Goal: Task Accomplishment & Management: Use online tool/utility

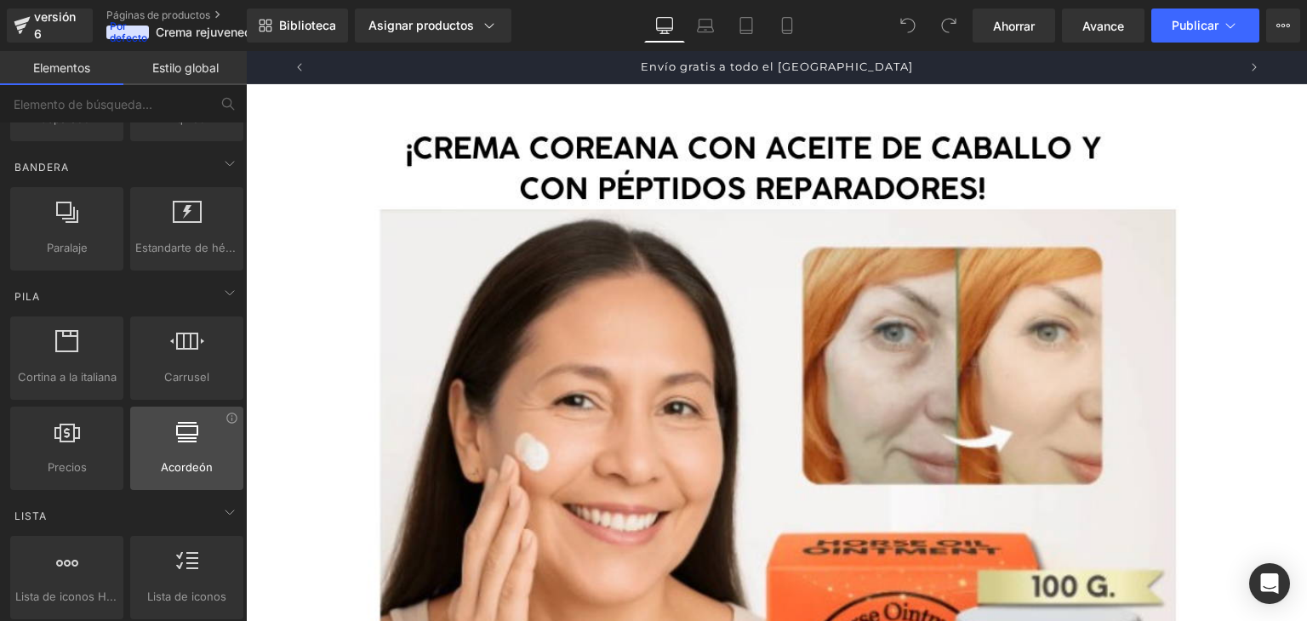
scroll to position [381, 0]
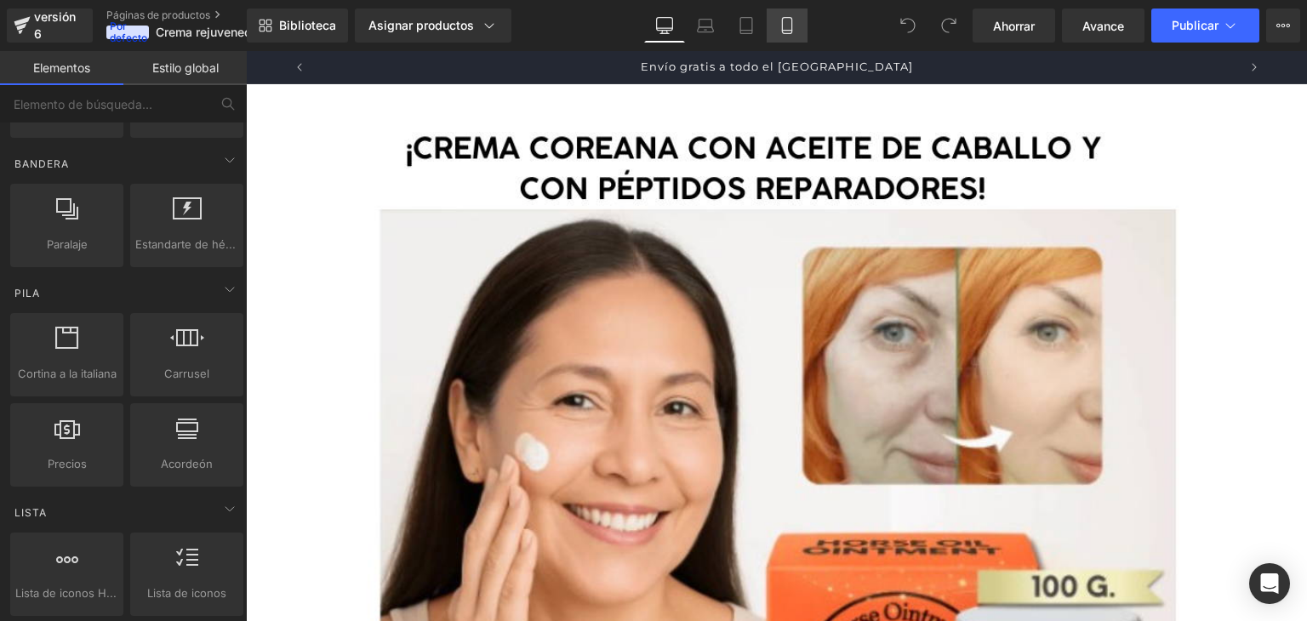
click at [794, 25] on link "Móvil" at bounding box center [787, 26] width 41 height 34
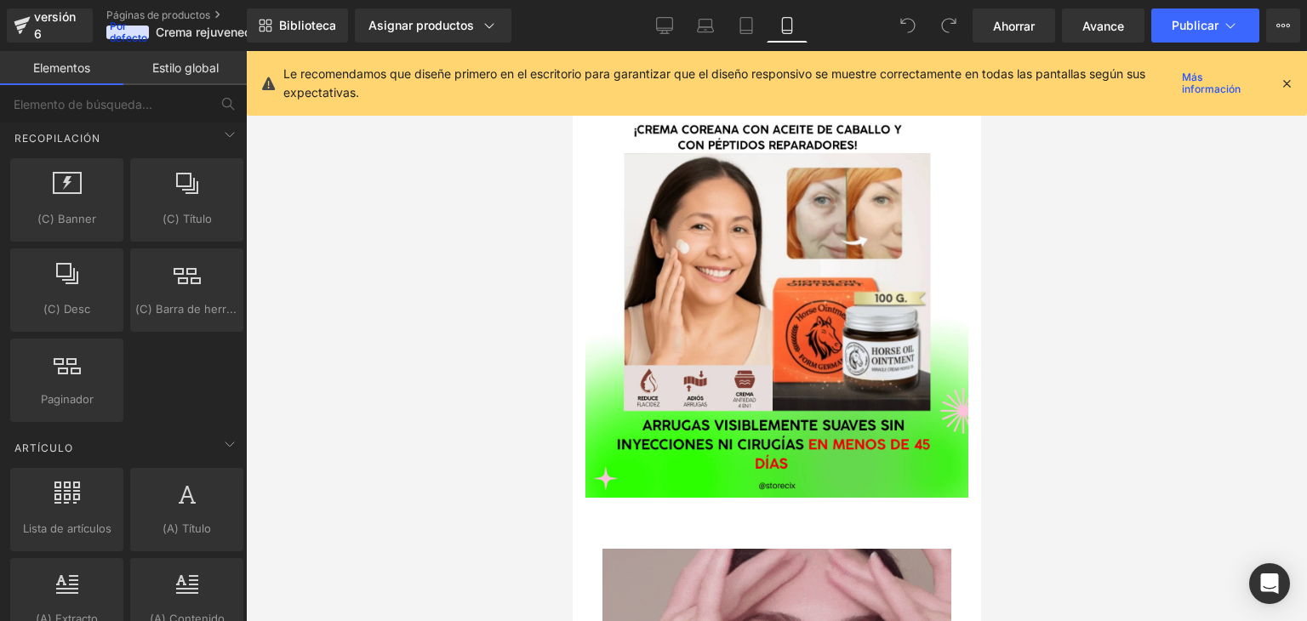
scroll to position [0, 0]
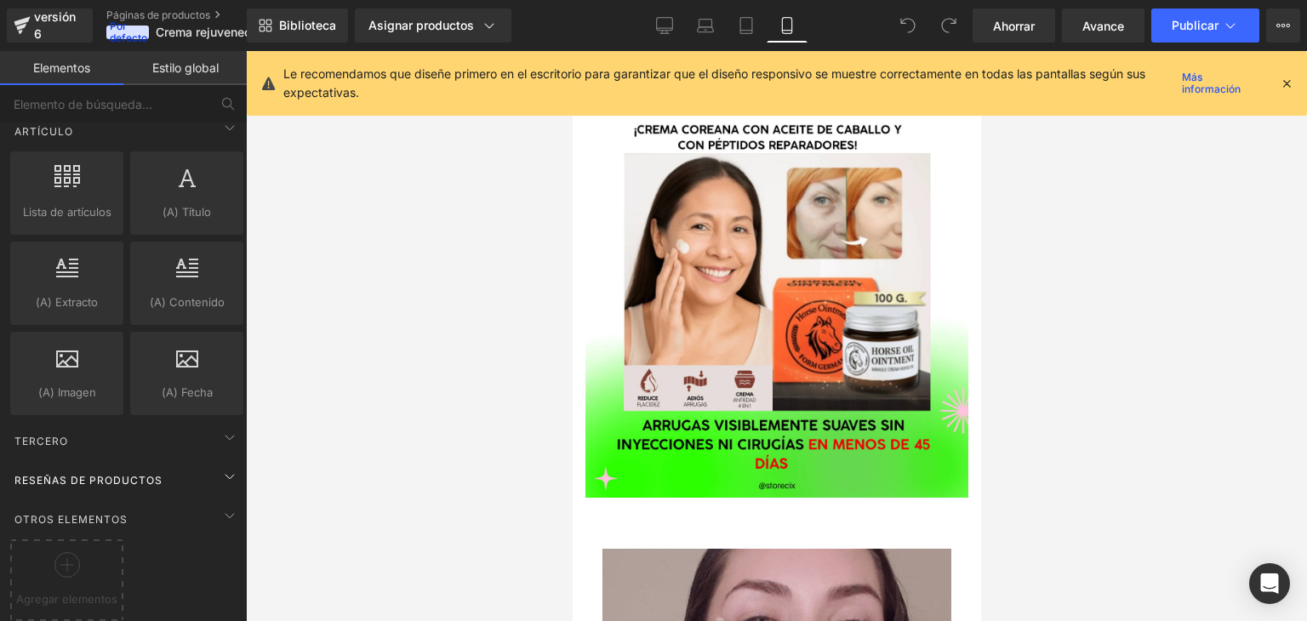
click at [168, 463] on div "Reseñas de productos" at bounding box center [127, 480] width 240 height 34
click at [93, 463] on div "Reseñas de productos" at bounding box center [127, 480] width 240 height 34
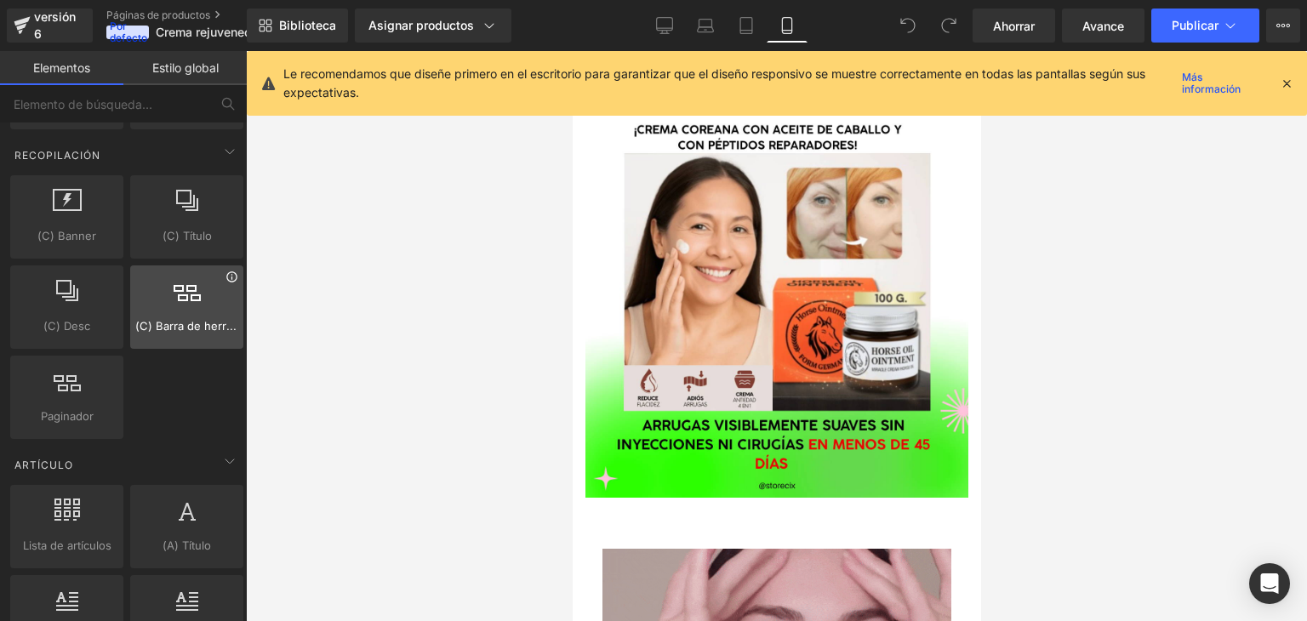
click at [226, 271] on icon at bounding box center [232, 277] width 13 height 13
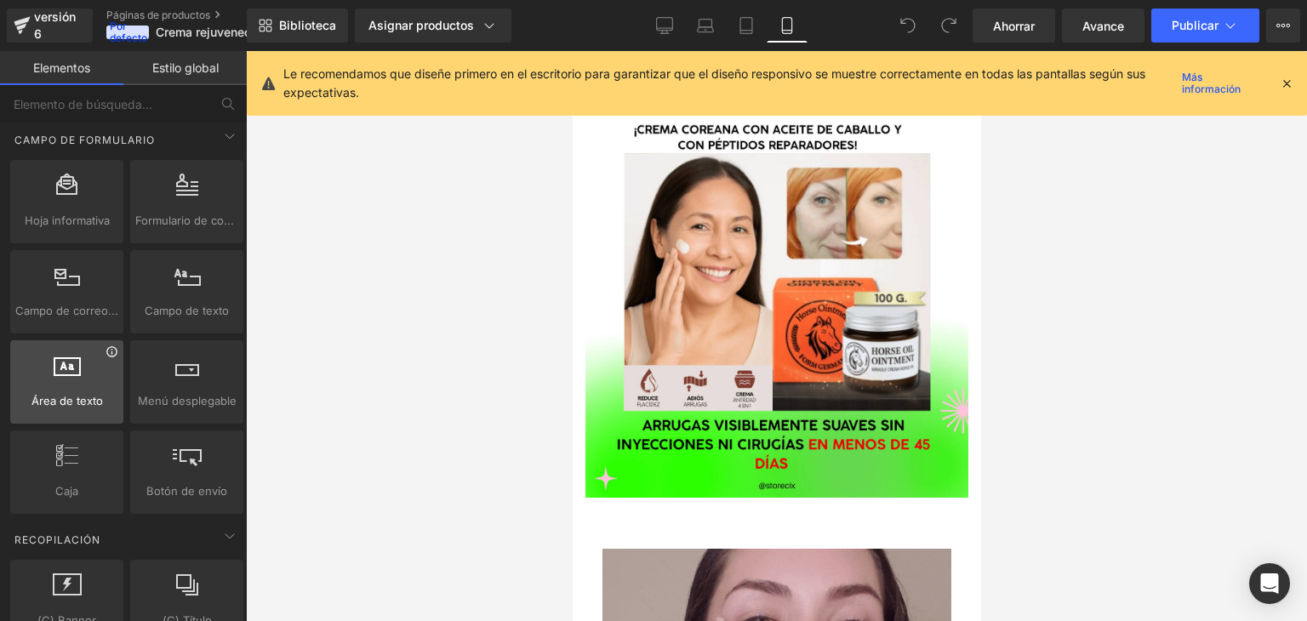
click at [111, 347] on icon at bounding box center [112, 352] width 13 height 13
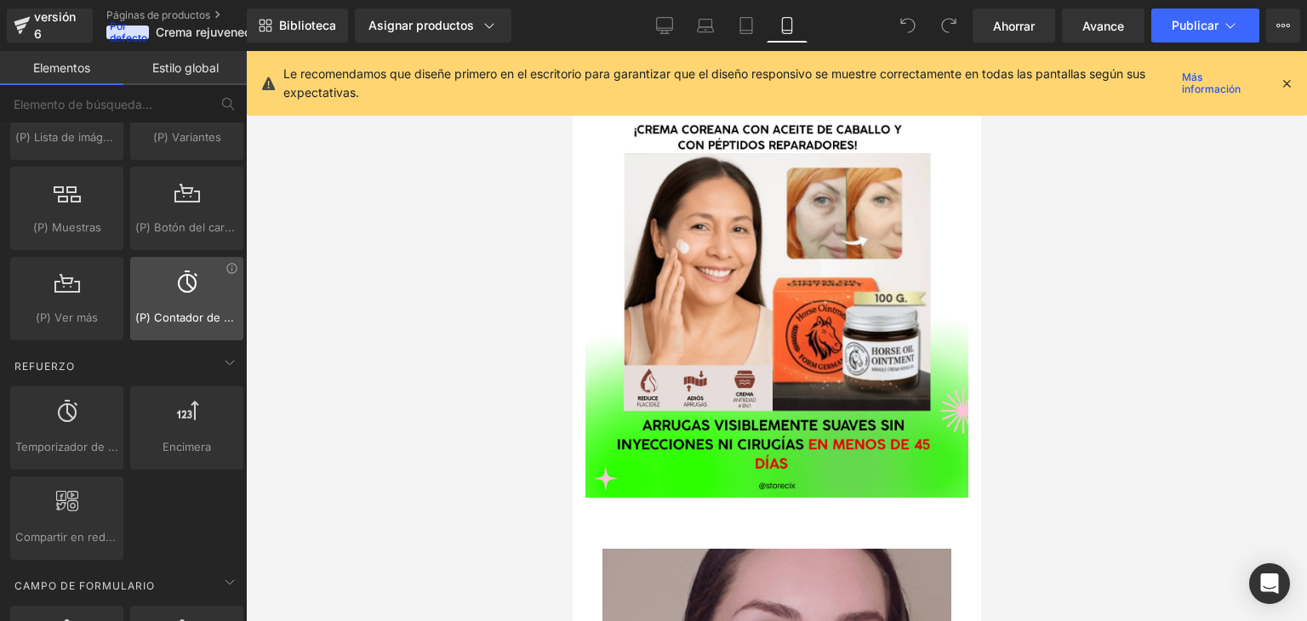
click at [225, 271] on div at bounding box center [186, 290] width 103 height 38
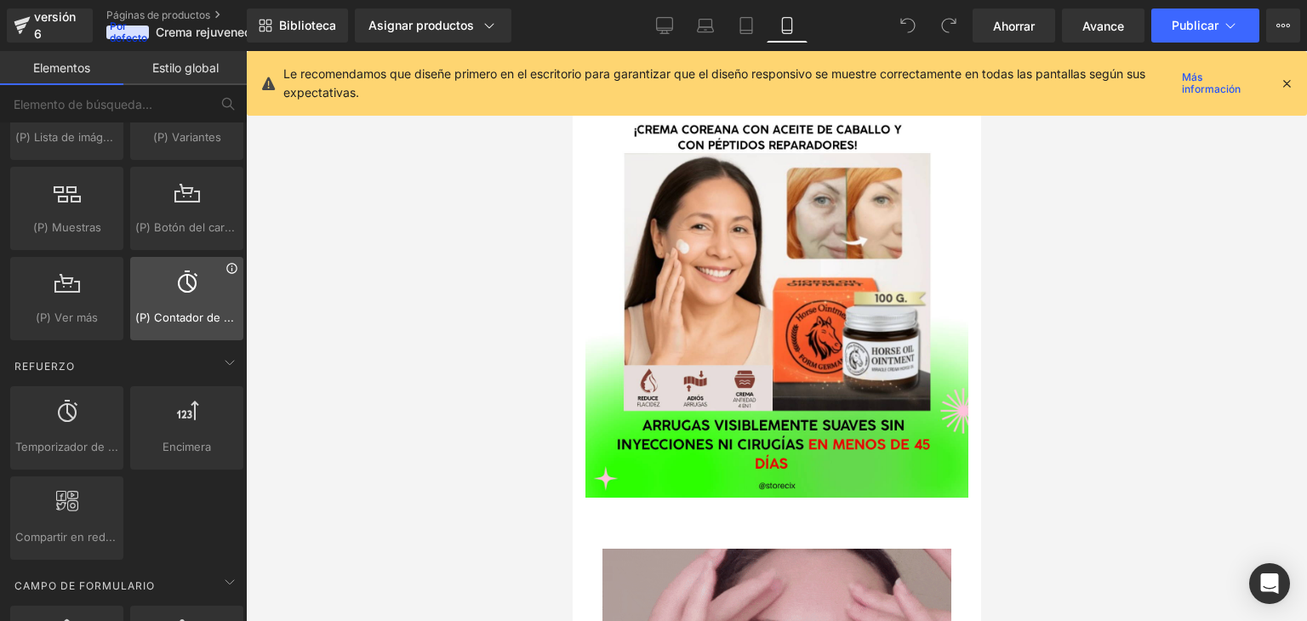
click at [230, 262] on icon at bounding box center [232, 268] width 13 height 13
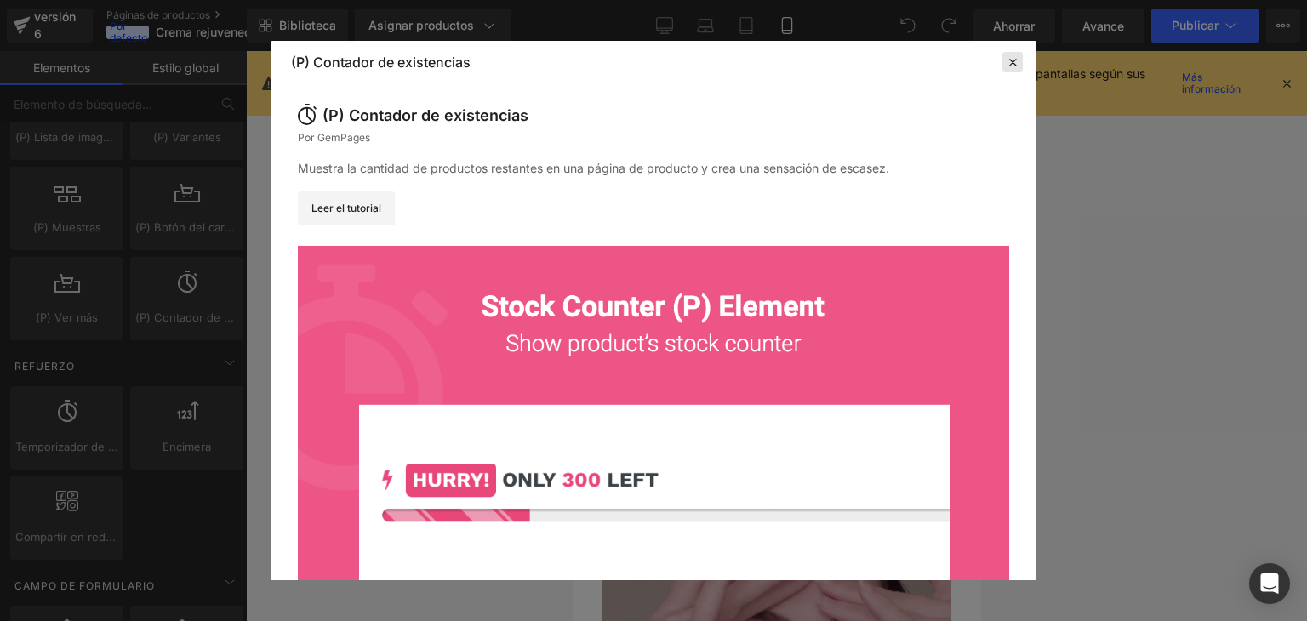
click at [1008, 61] on icon at bounding box center [1012, 61] width 15 height 15
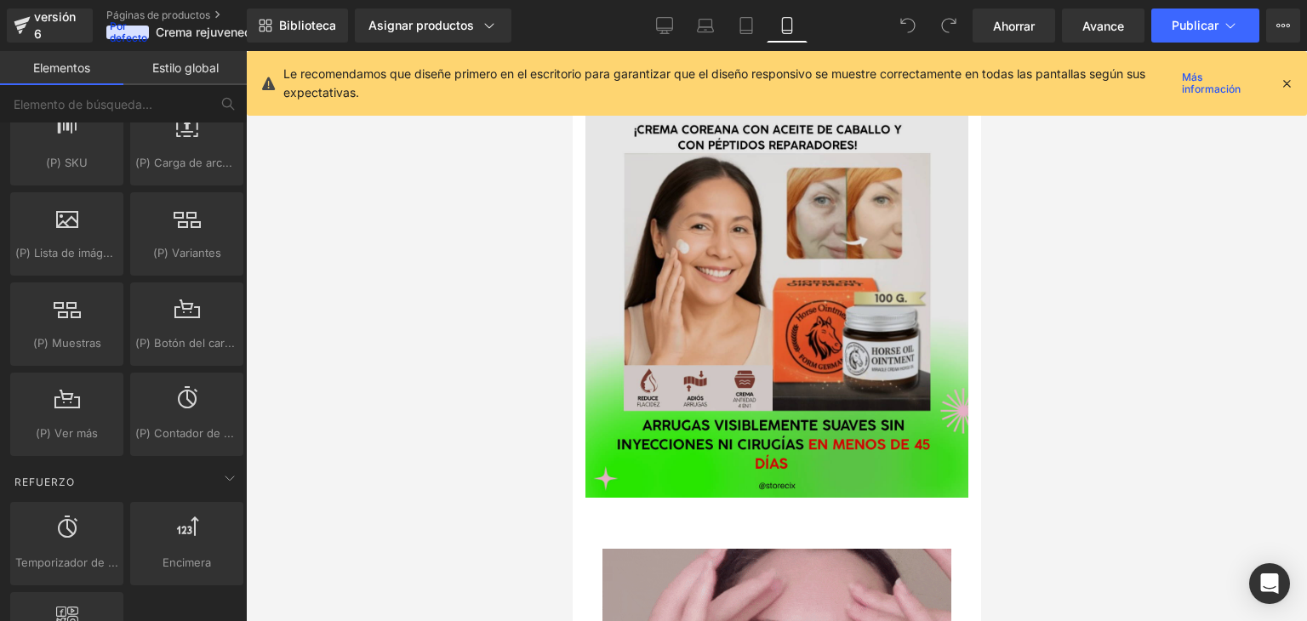
scroll to position [0, 298]
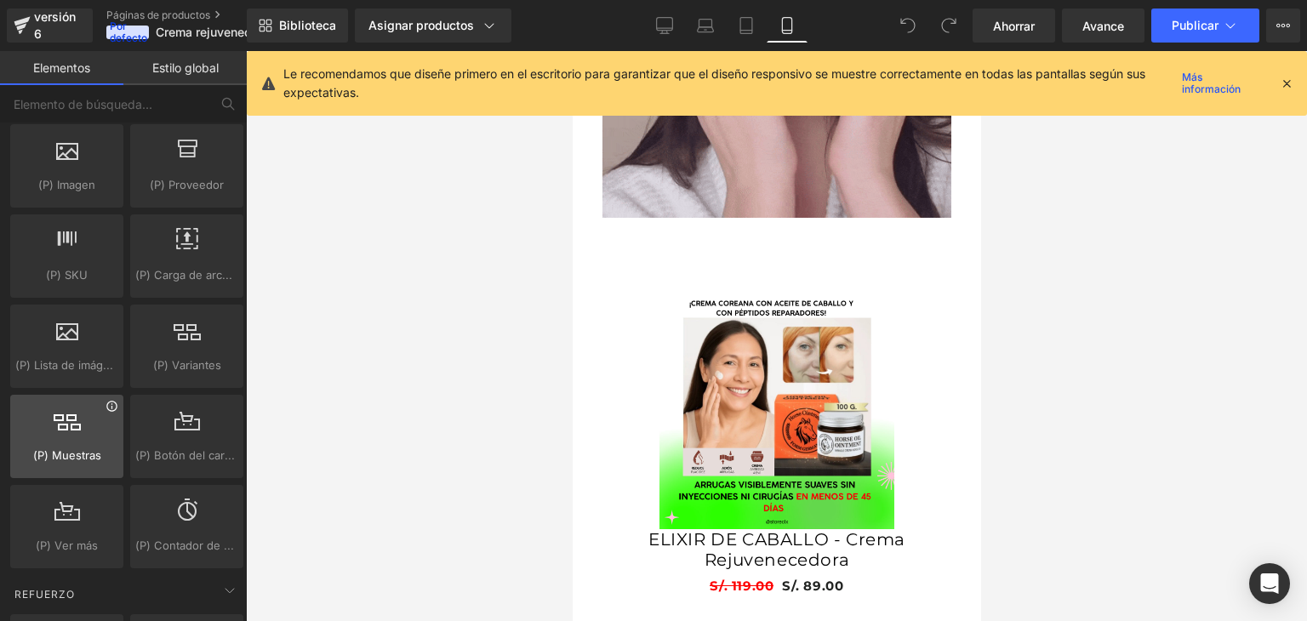
click at [109, 400] on icon at bounding box center [112, 406] width 13 height 13
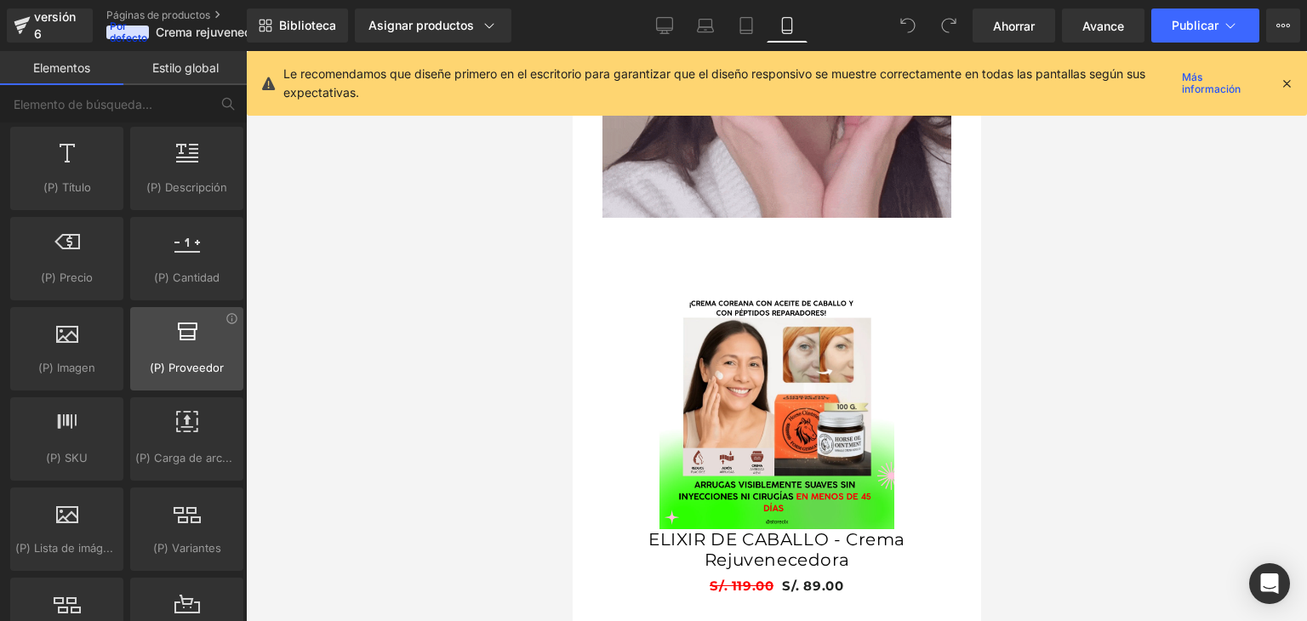
click at [233, 316] on div "(P) Proveedor products, vendor" at bounding box center [186, 348] width 113 height 83
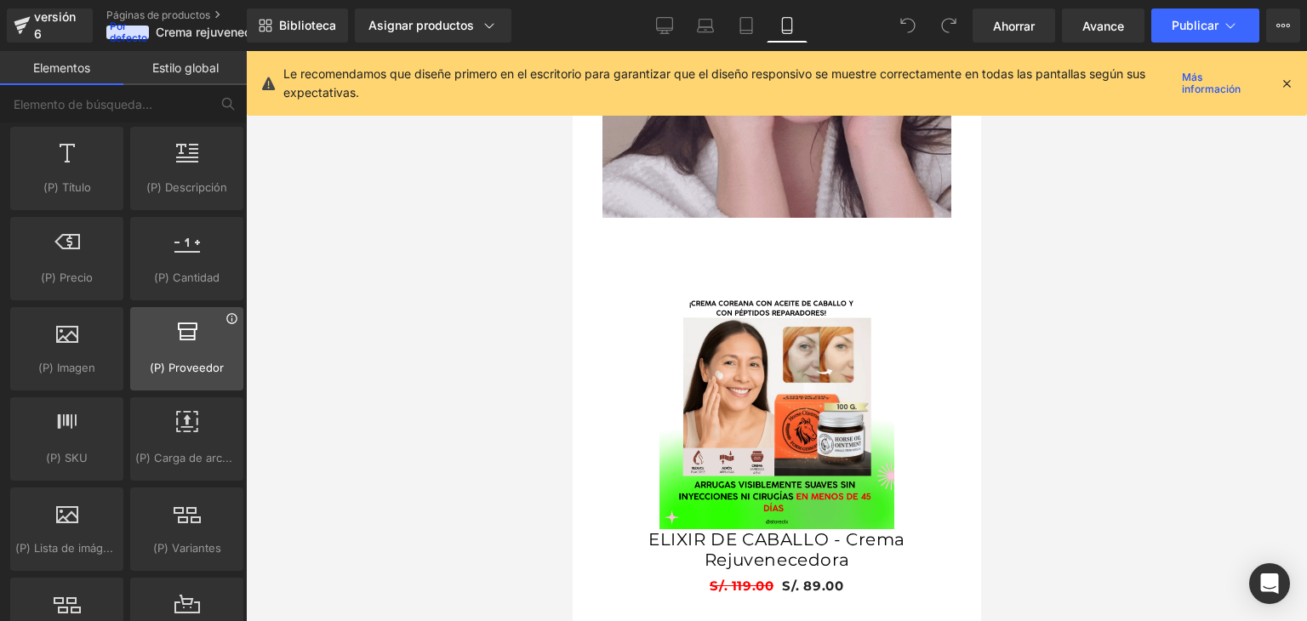
click at [229, 312] on icon at bounding box center [232, 318] width 13 height 13
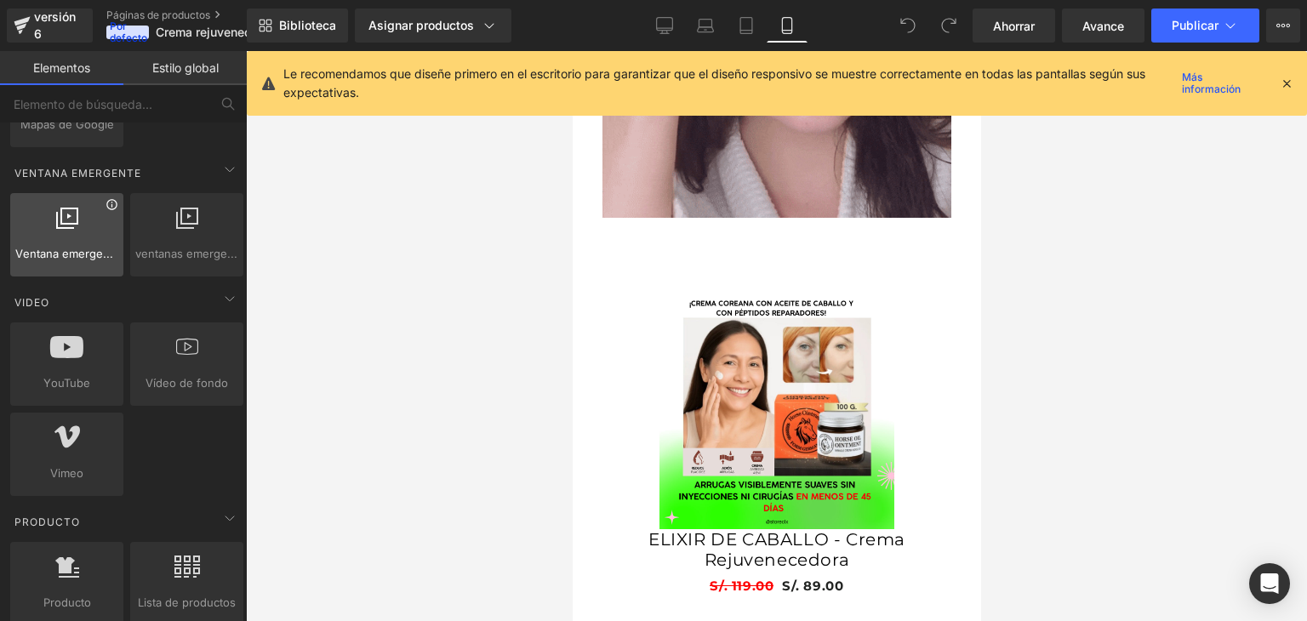
click at [109, 202] on icon at bounding box center [112, 204] width 13 height 13
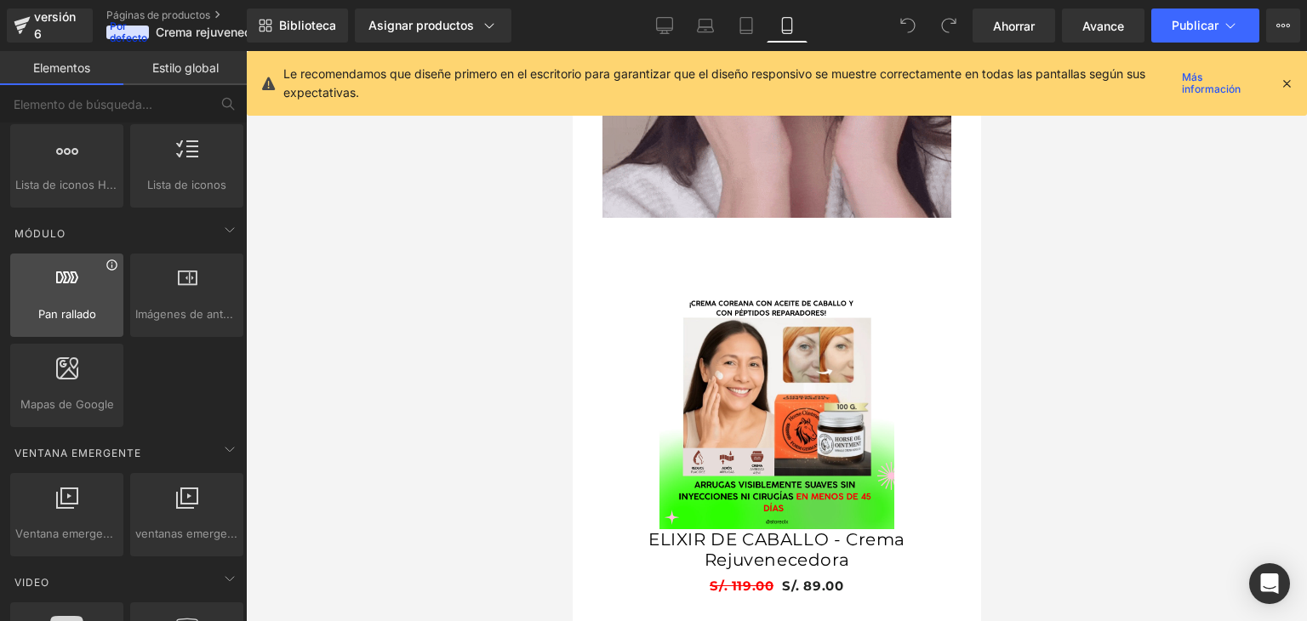
click at [111, 260] on icon at bounding box center [112, 265] width 13 height 13
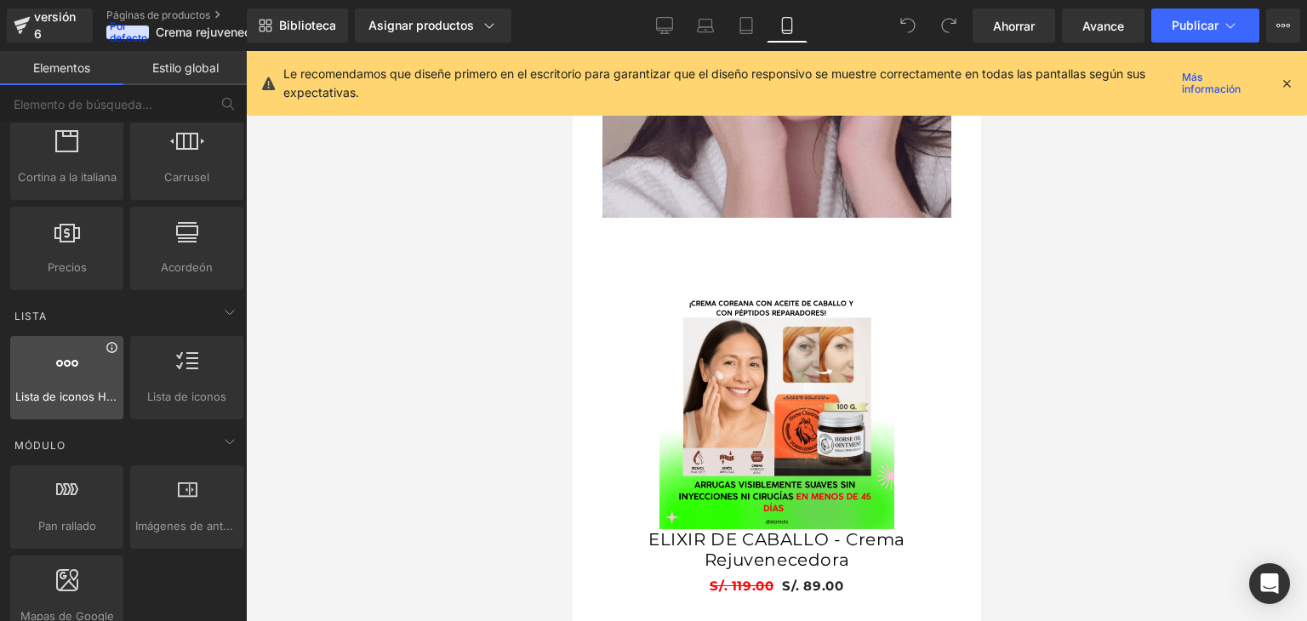
click at [109, 348] on icon at bounding box center [111, 347] width 10 height 10
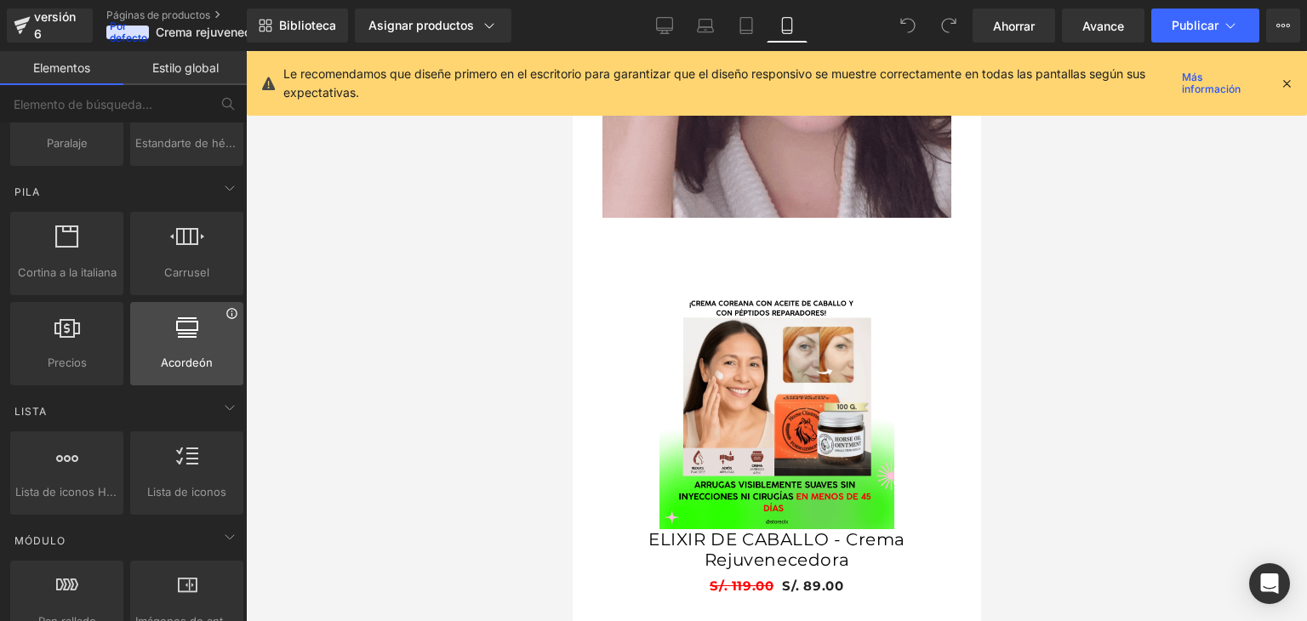
click at [226, 307] on icon at bounding box center [232, 313] width 13 height 13
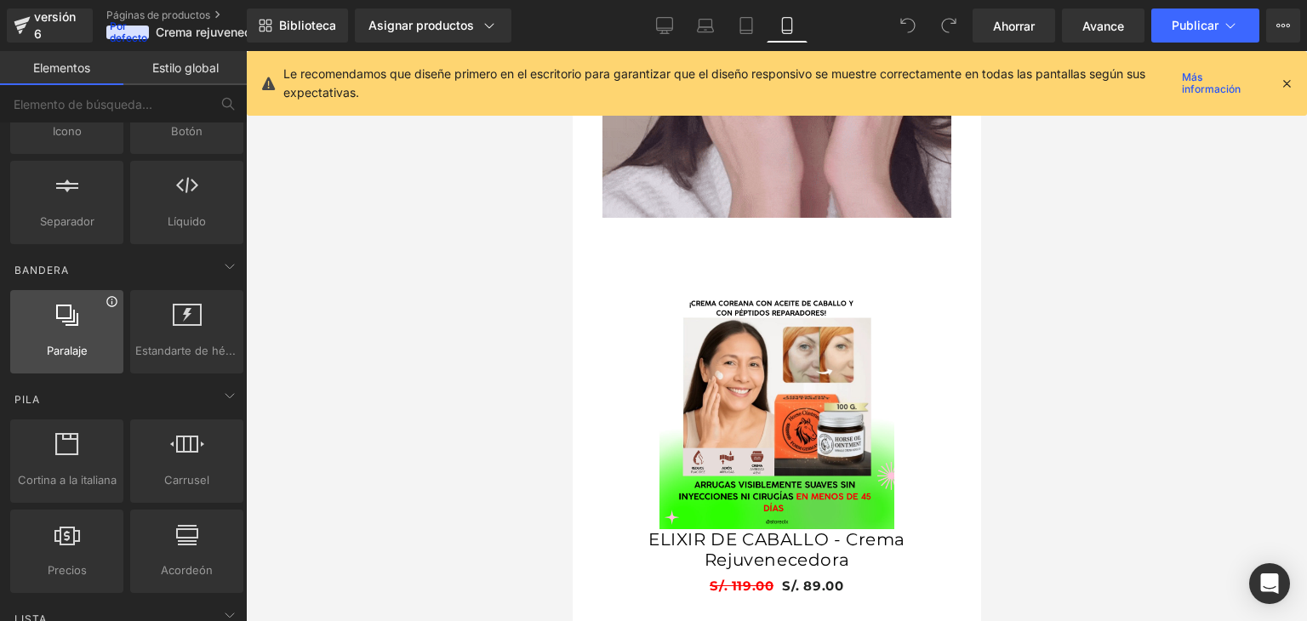
click at [111, 302] on icon at bounding box center [112, 301] width 13 height 13
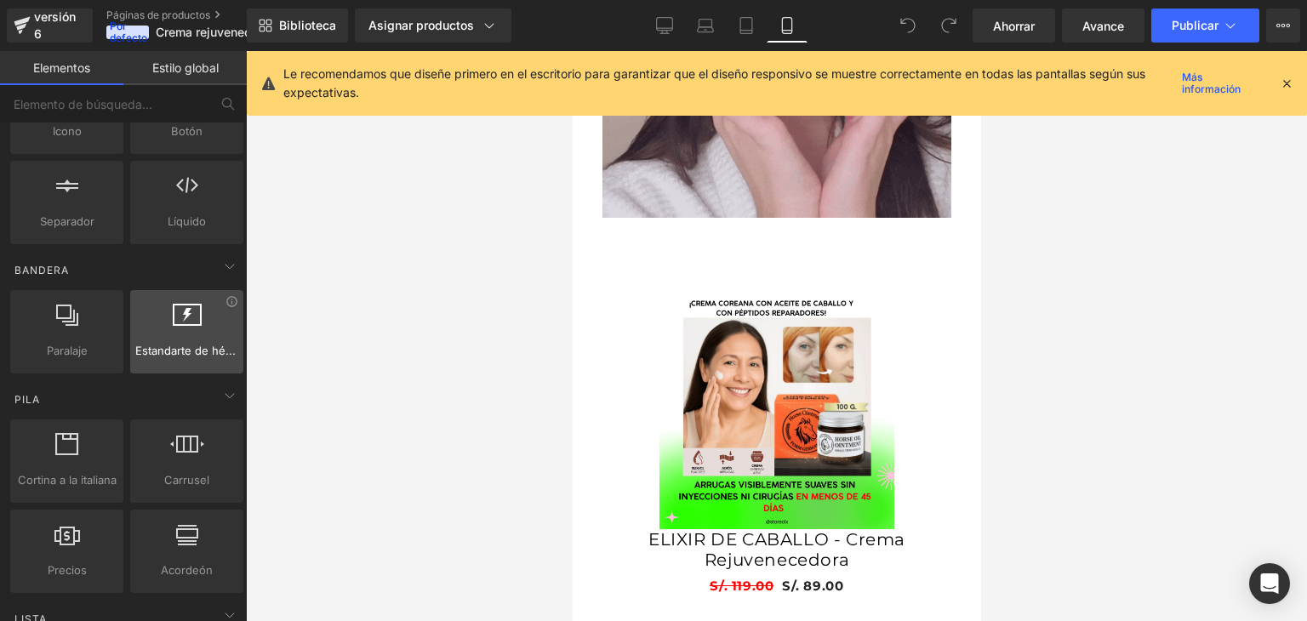
click at [228, 291] on div "Estandarte de héroe [PERSON_NAME], presentaciones de diapositivas, héroes, imág…" at bounding box center [186, 331] width 113 height 83
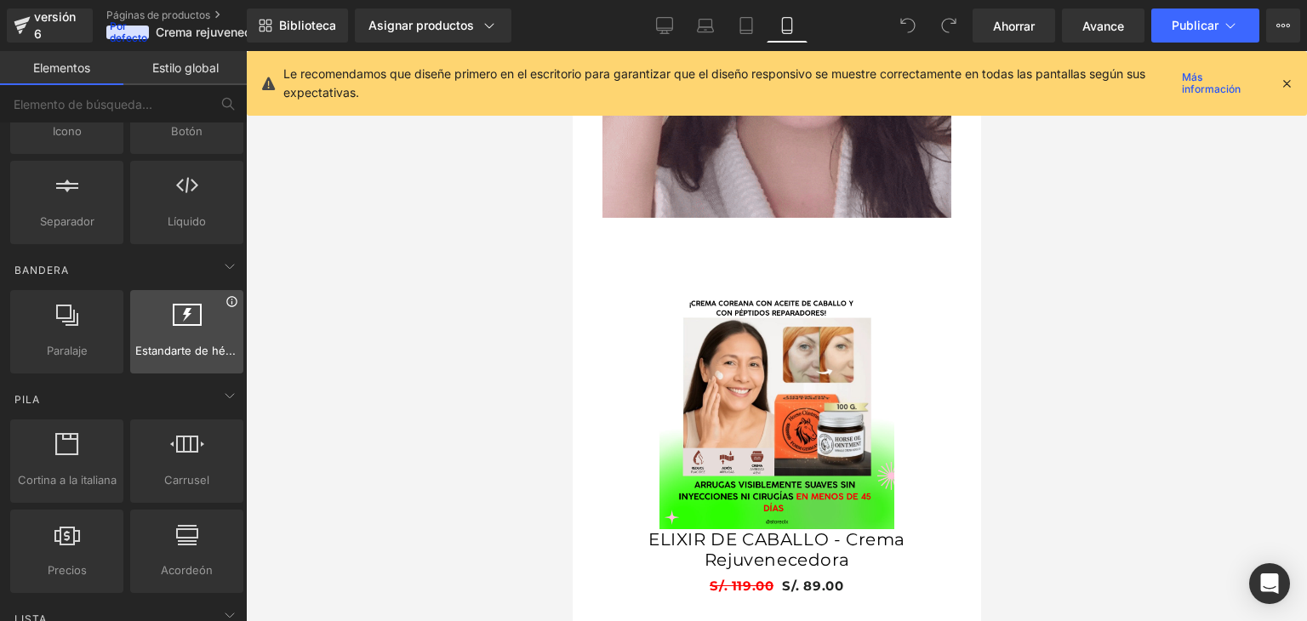
click at [229, 300] on icon at bounding box center [232, 301] width 13 height 13
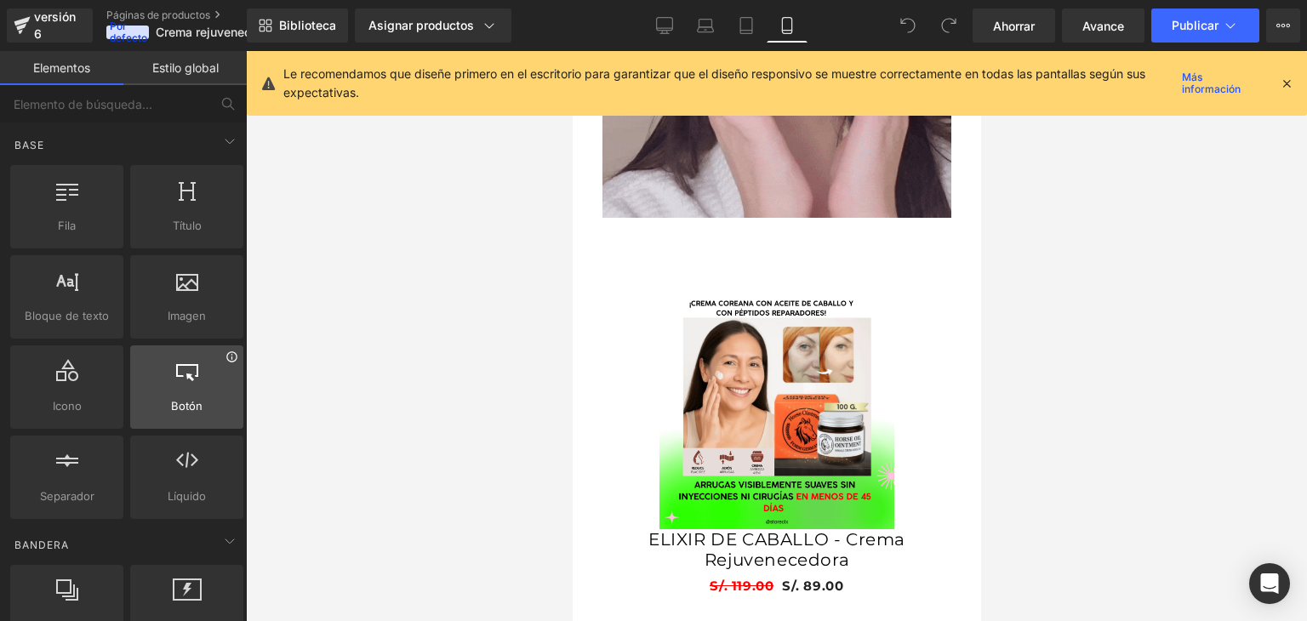
click at [227, 357] on icon at bounding box center [232, 357] width 13 height 13
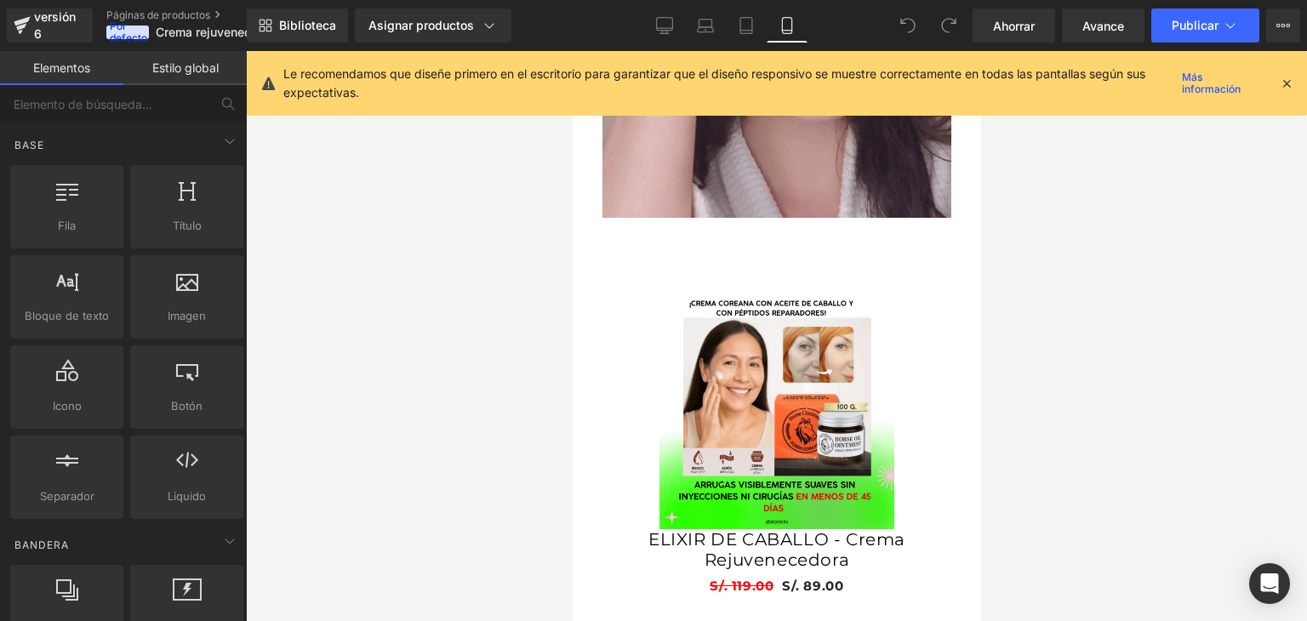
click at [1280, 81] on icon at bounding box center [1286, 83] width 15 height 15
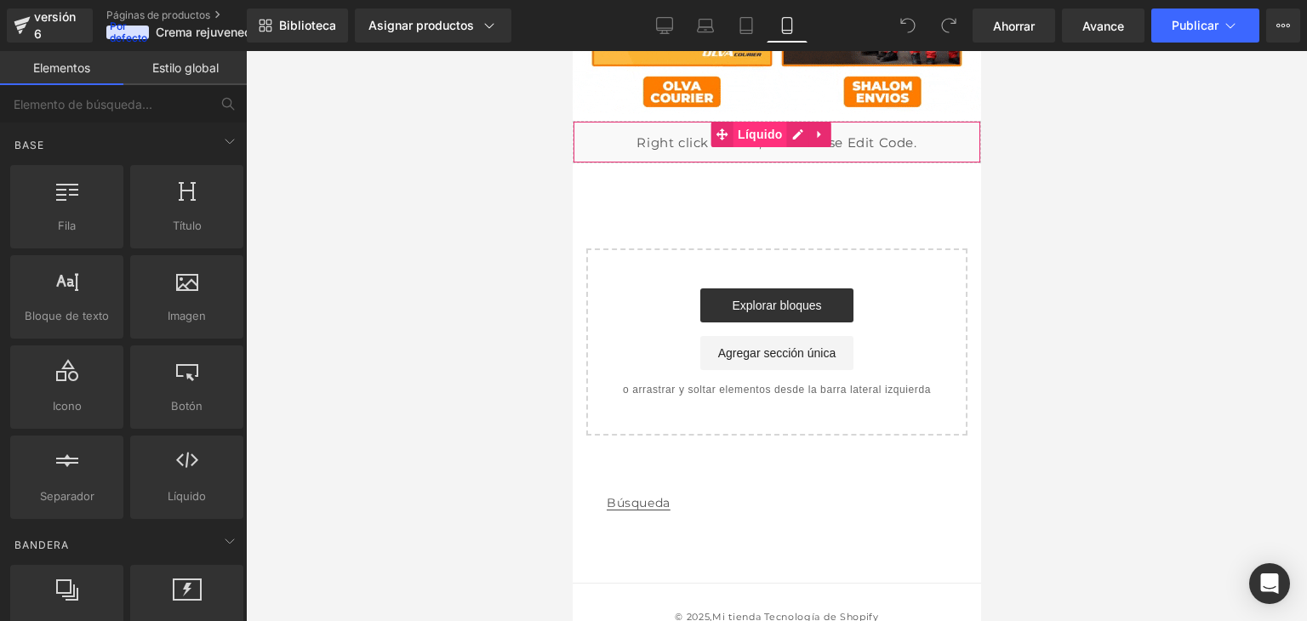
scroll to position [0, 0]
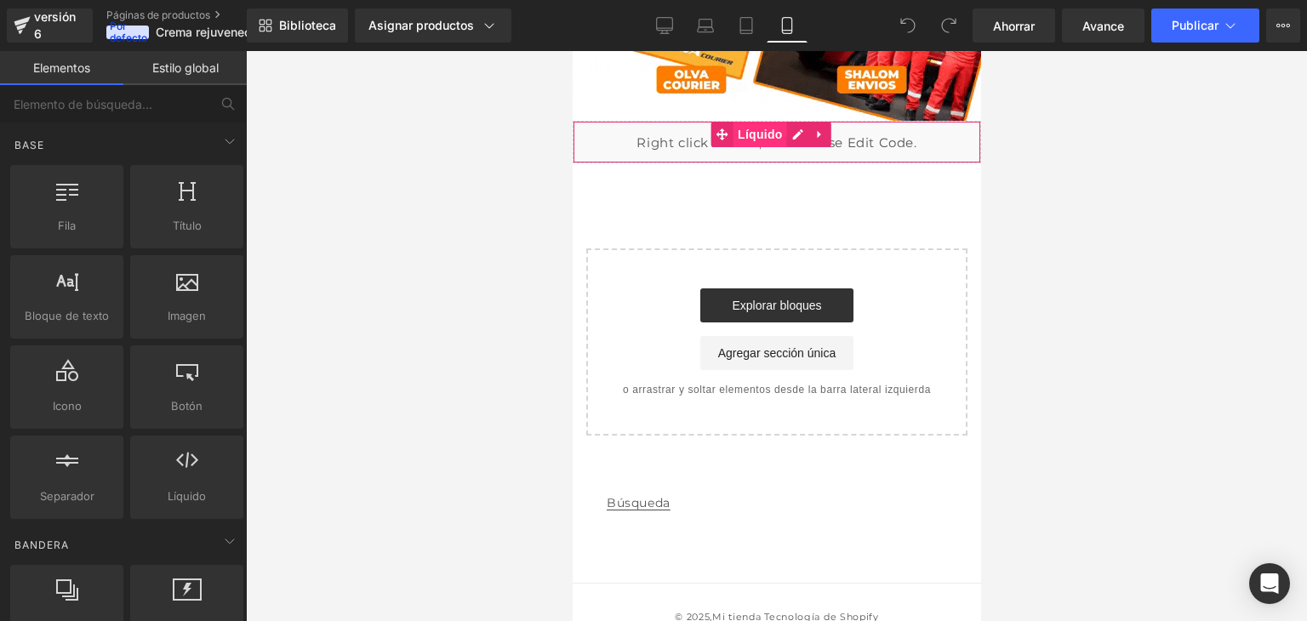
click at [774, 128] on font "Líquido" at bounding box center [759, 135] width 45 height 14
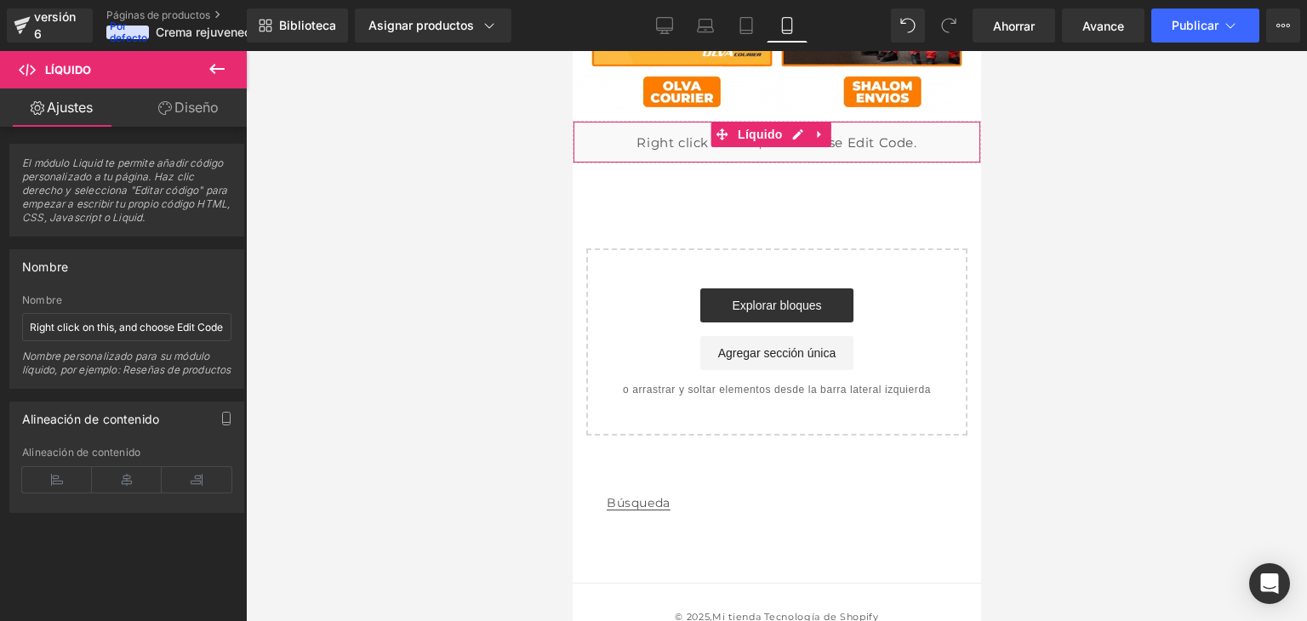
scroll to position [0, 298]
click at [222, 426] on icon "button" at bounding box center [227, 419] width 14 height 14
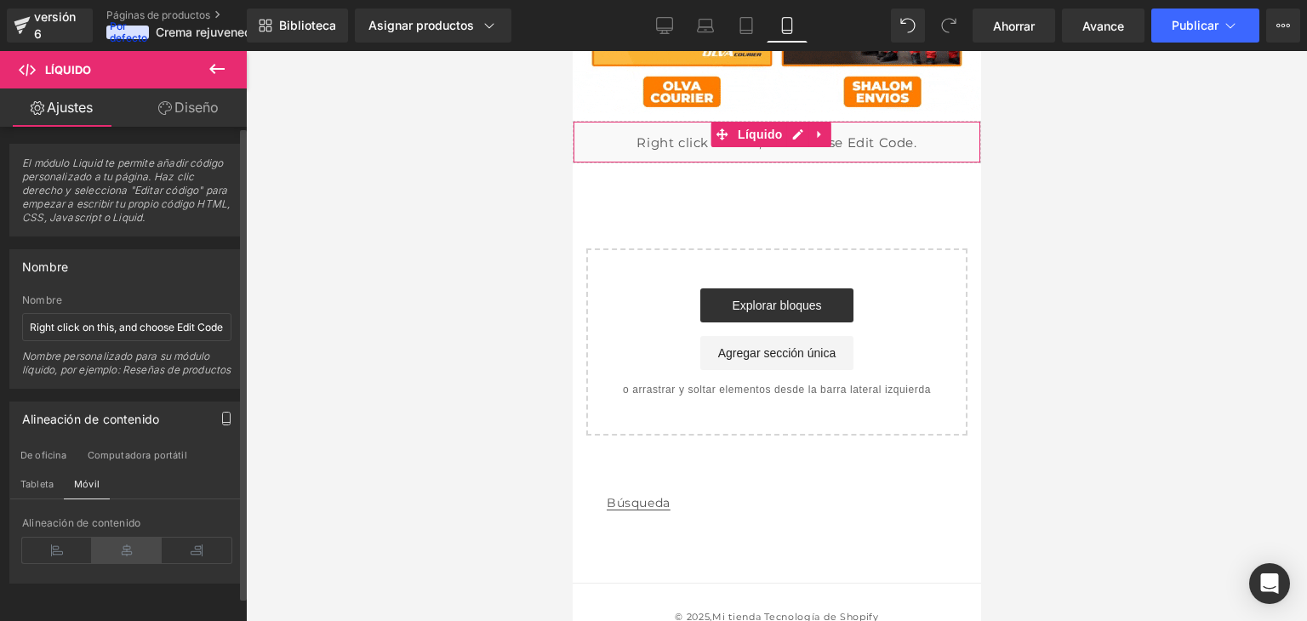
click at [110, 563] on icon at bounding box center [127, 551] width 70 height 26
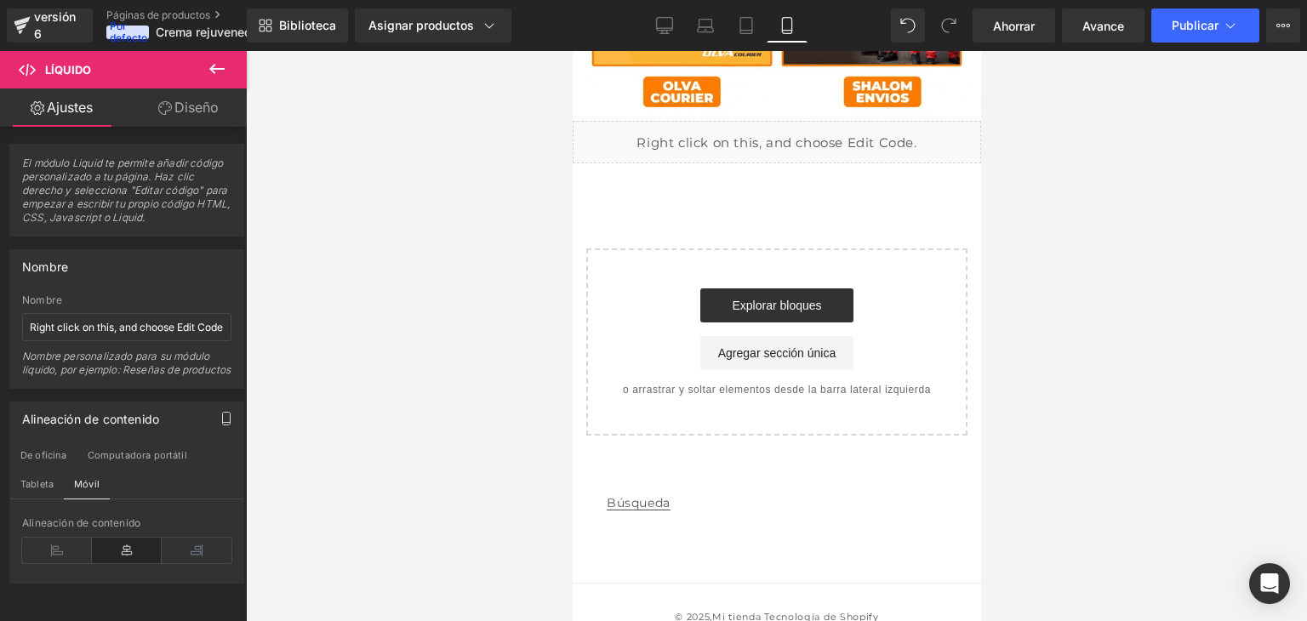
scroll to position [0, 0]
click at [192, 100] on font "Diseño" at bounding box center [196, 107] width 44 height 17
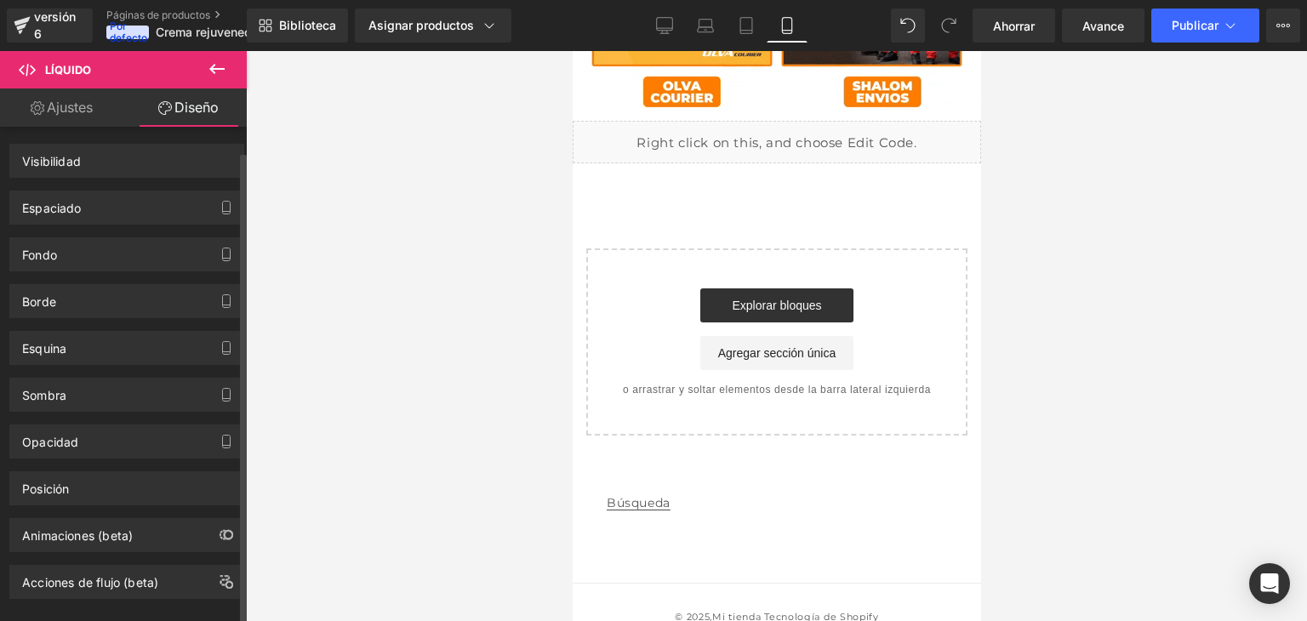
scroll to position [22, 0]
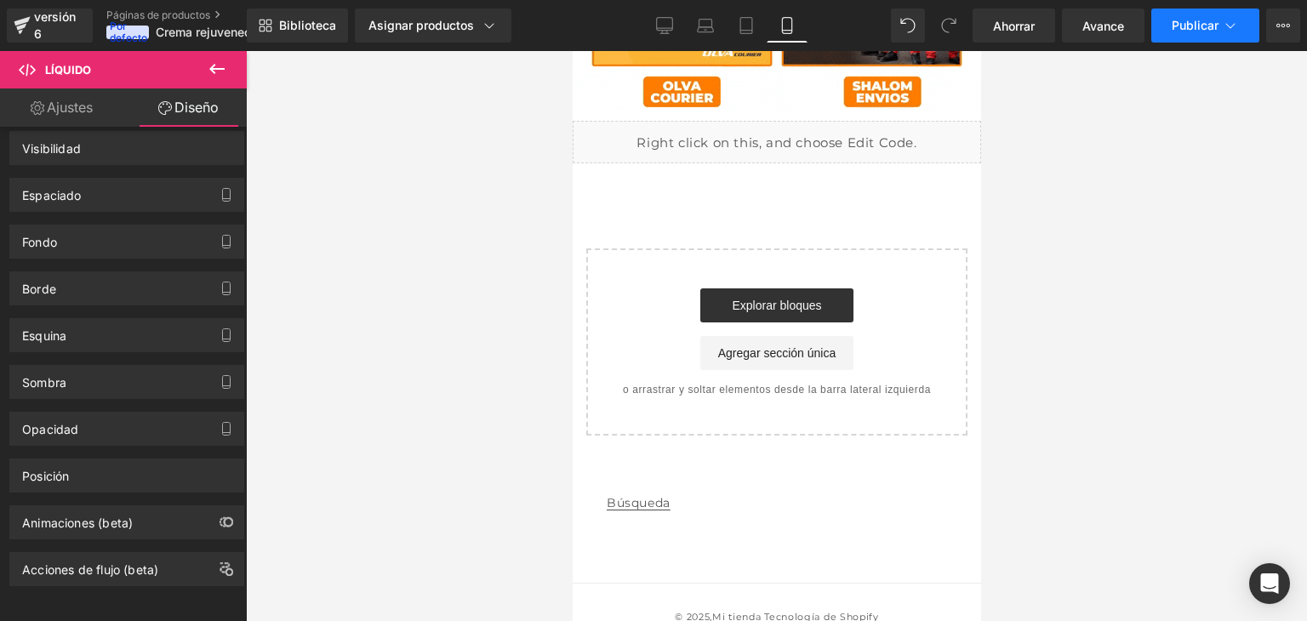
click at [1199, 32] on button "Publicar" at bounding box center [1205, 26] width 108 height 34
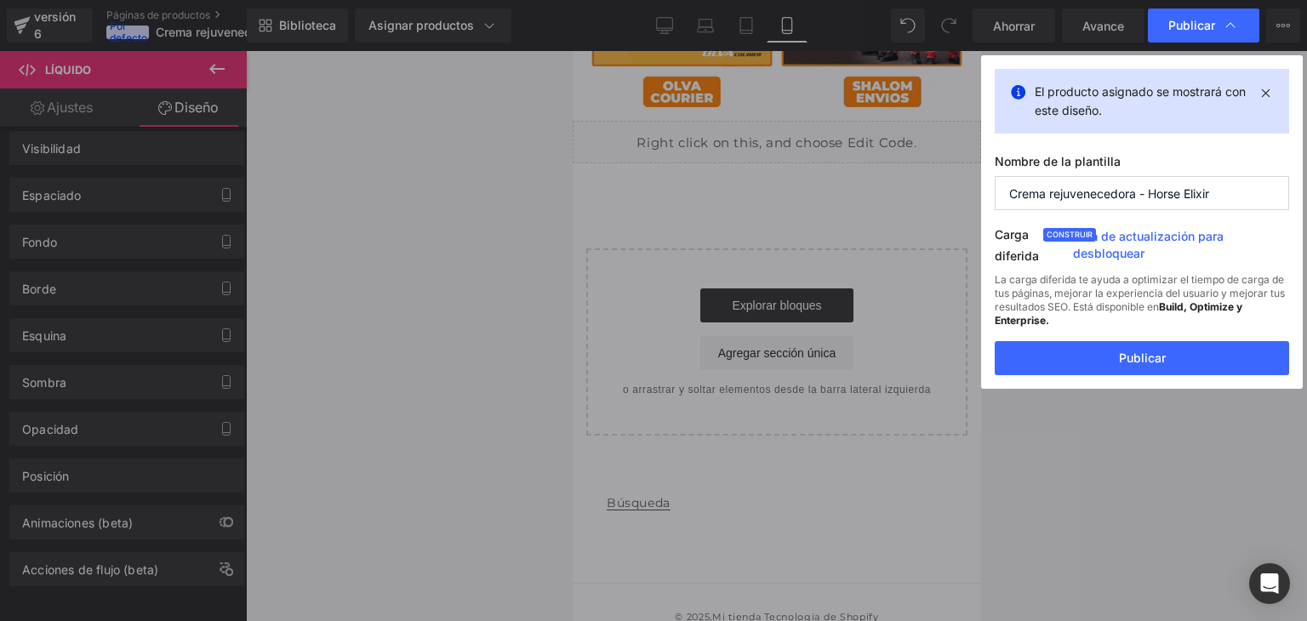
scroll to position [0, 0]
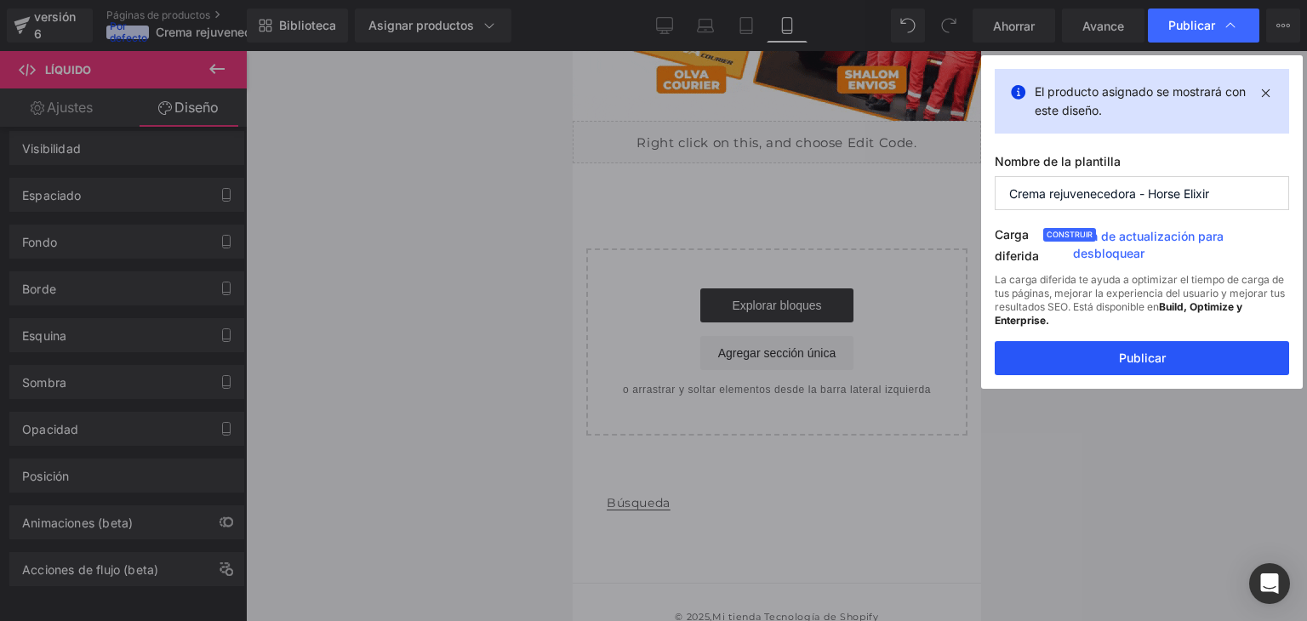
click at [1130, 360] on font "Publicar" at bounding box center [1142, 358] width 47 height 14
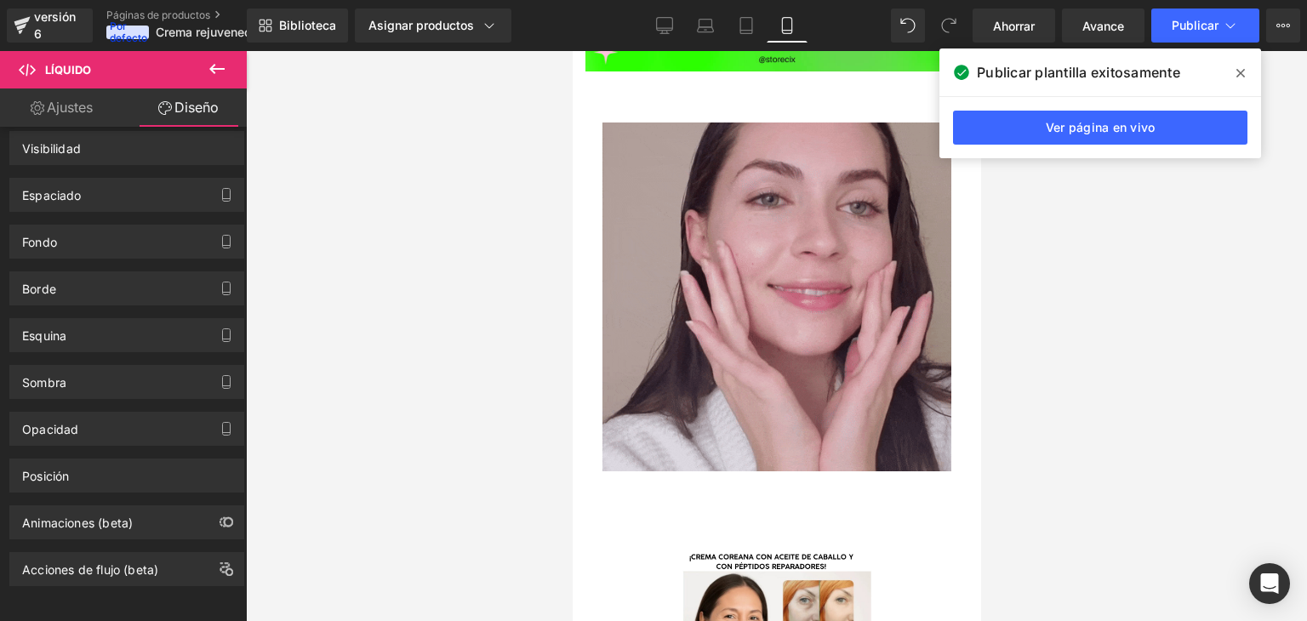
scroll to position [250, 0]
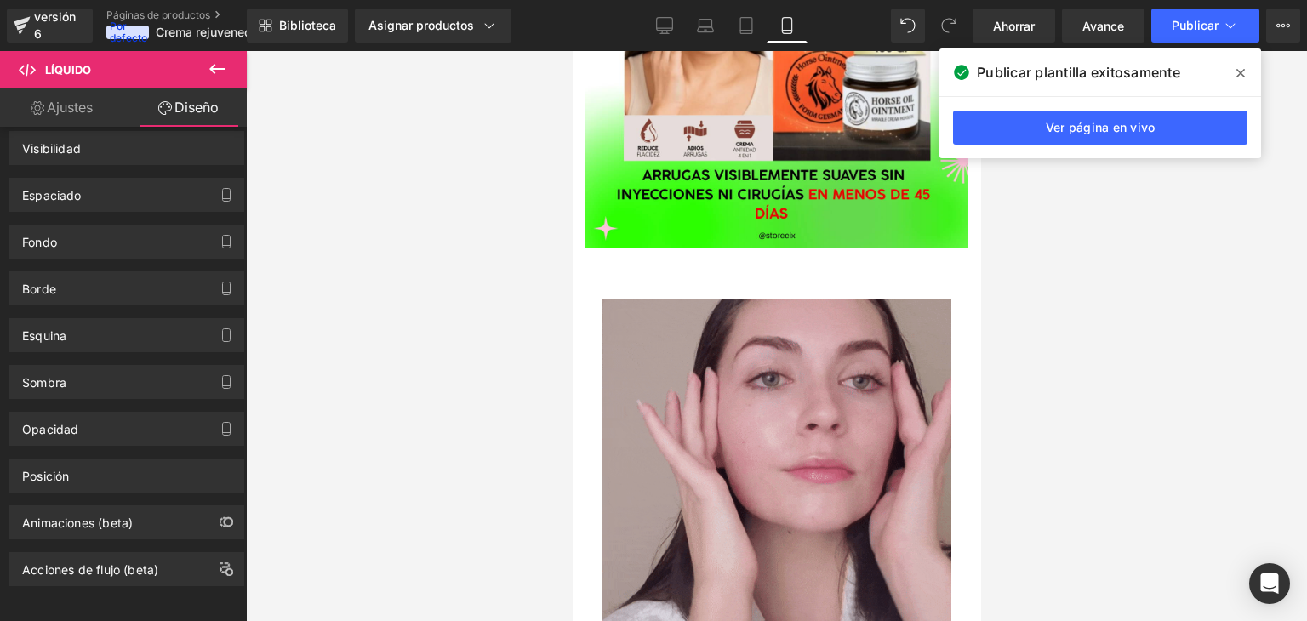
click at [1232, 77] on span at bounding box center [1240, 73] width 27 height 27
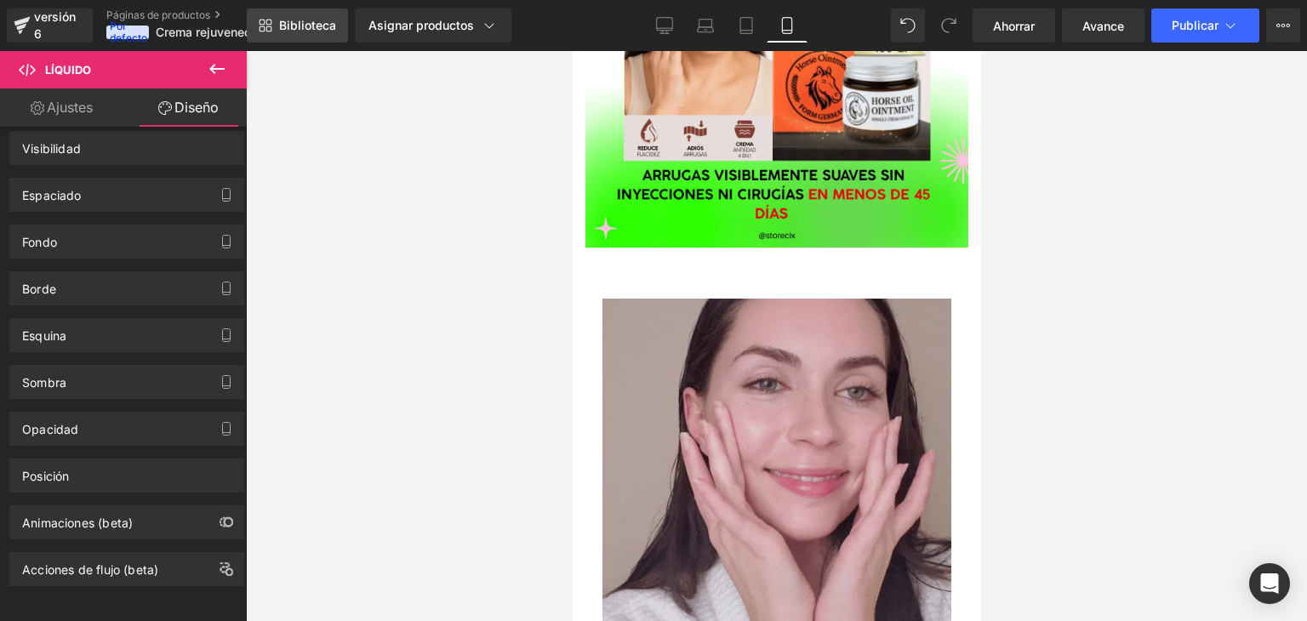
scroll to position [0, 298]
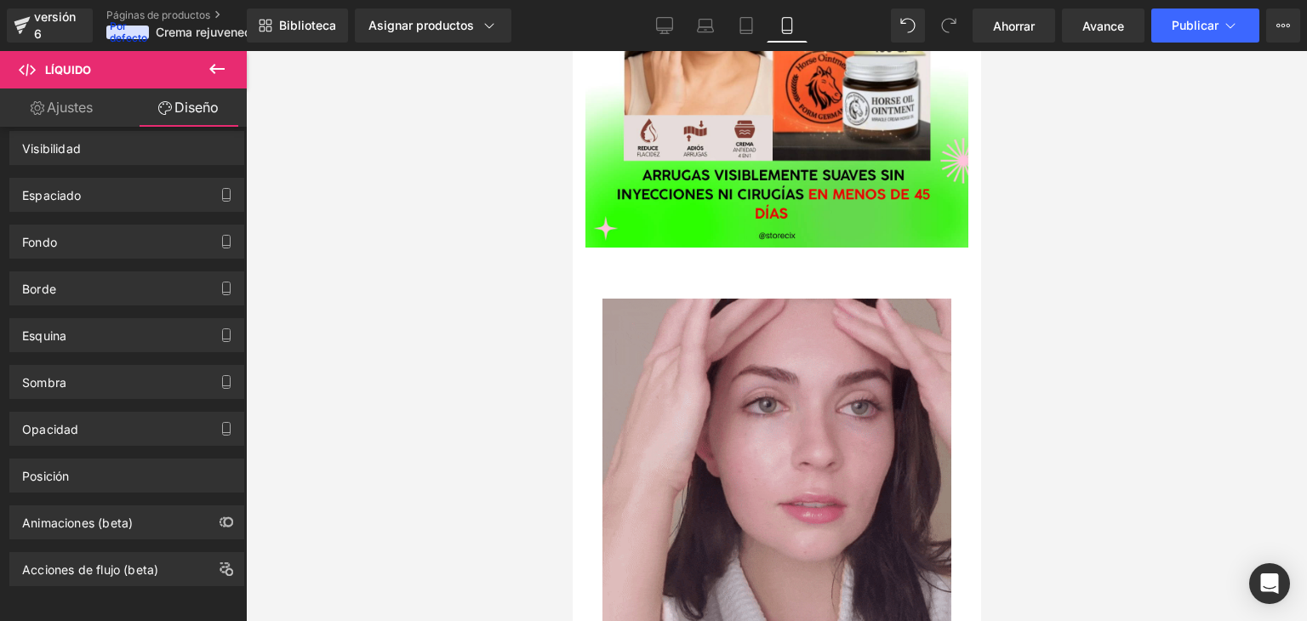
click at [75, 94] on link "Ajustes" at bounding box center [61, 108] width 123 height 38
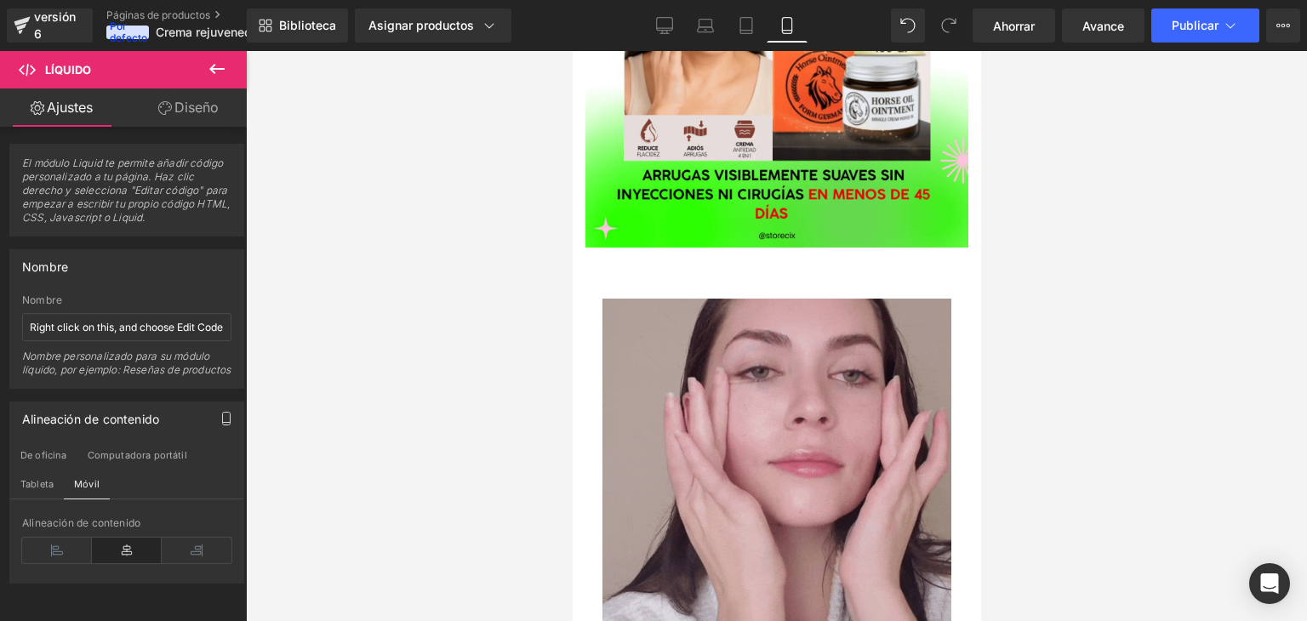
scroll to position [0, 0]
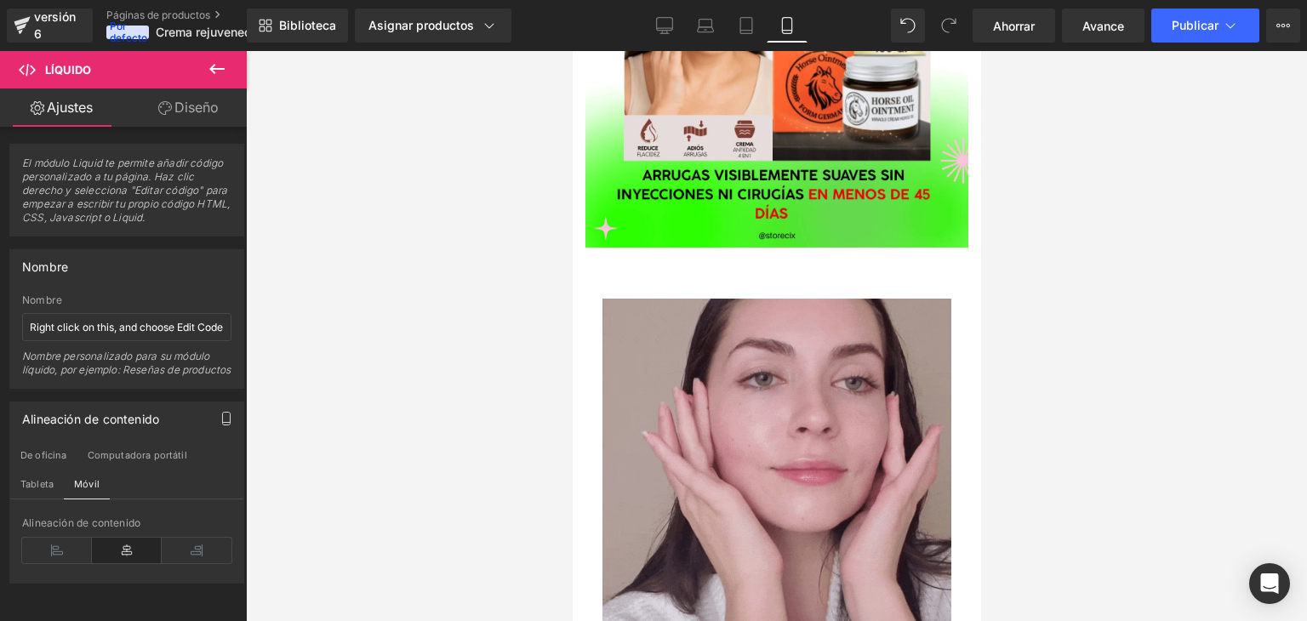
click at [223, 65] on icon at bounding box center [217, 69] width 20 height 20
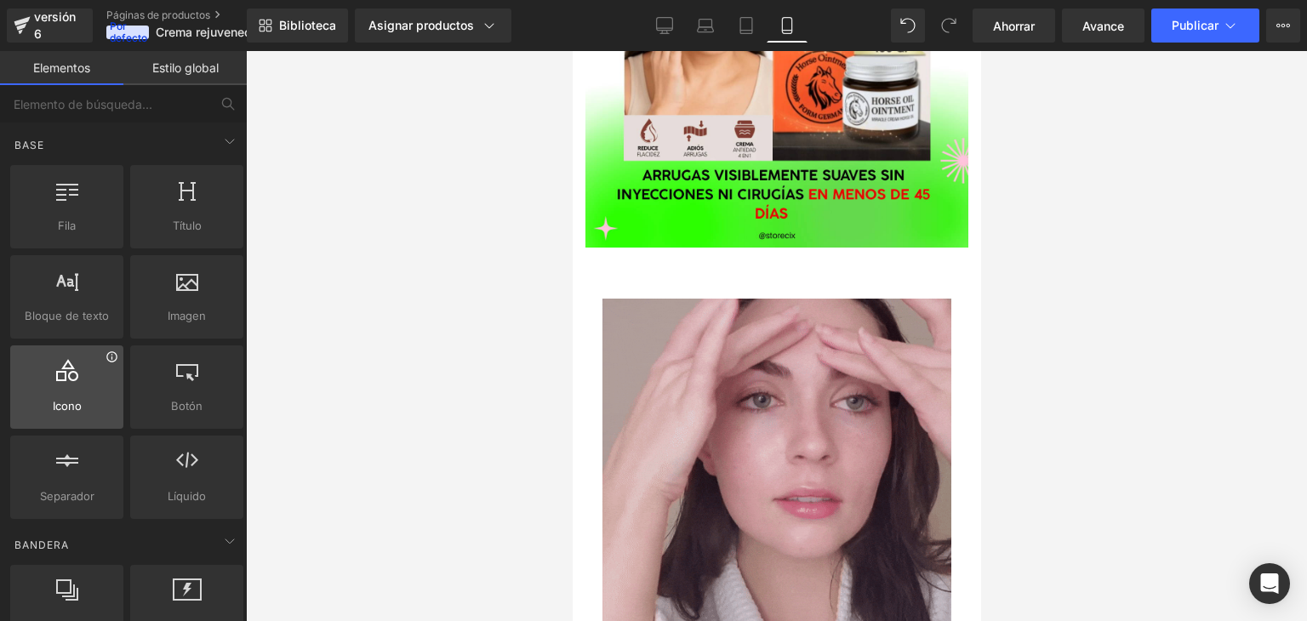
click at [109, 357] on icon at bounding box center [112, 357] width 13 height 13
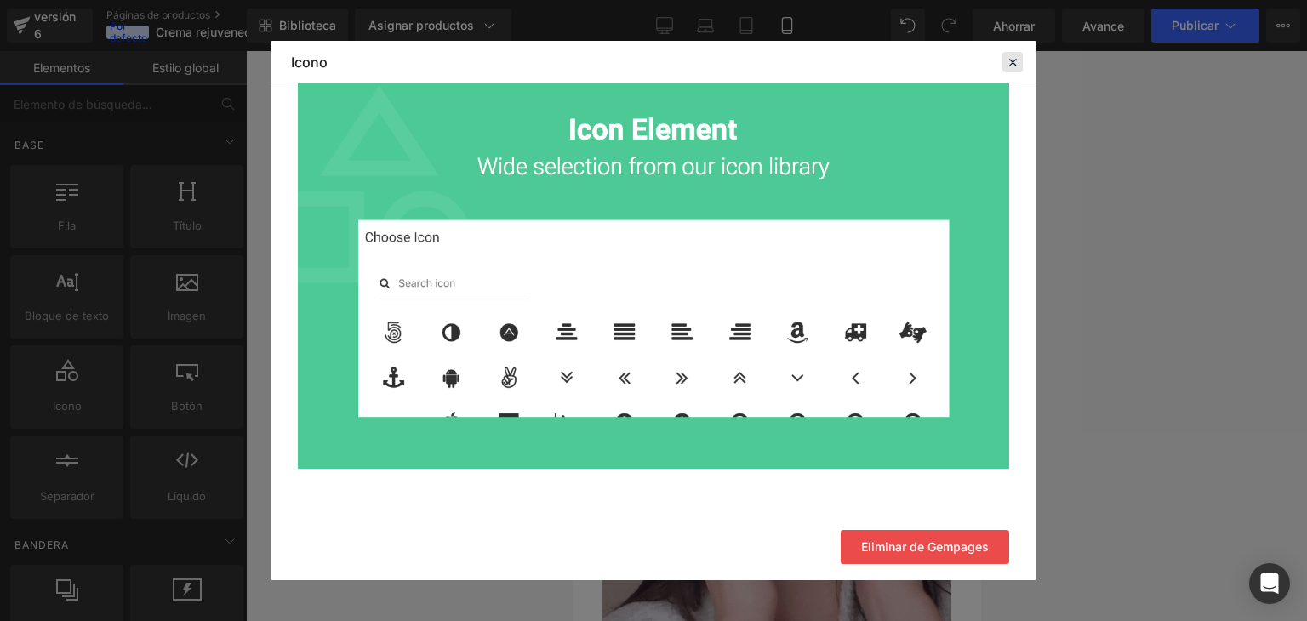
click at [1011, 57] on icon at bounding box center [1012, 61] width 15 height 15
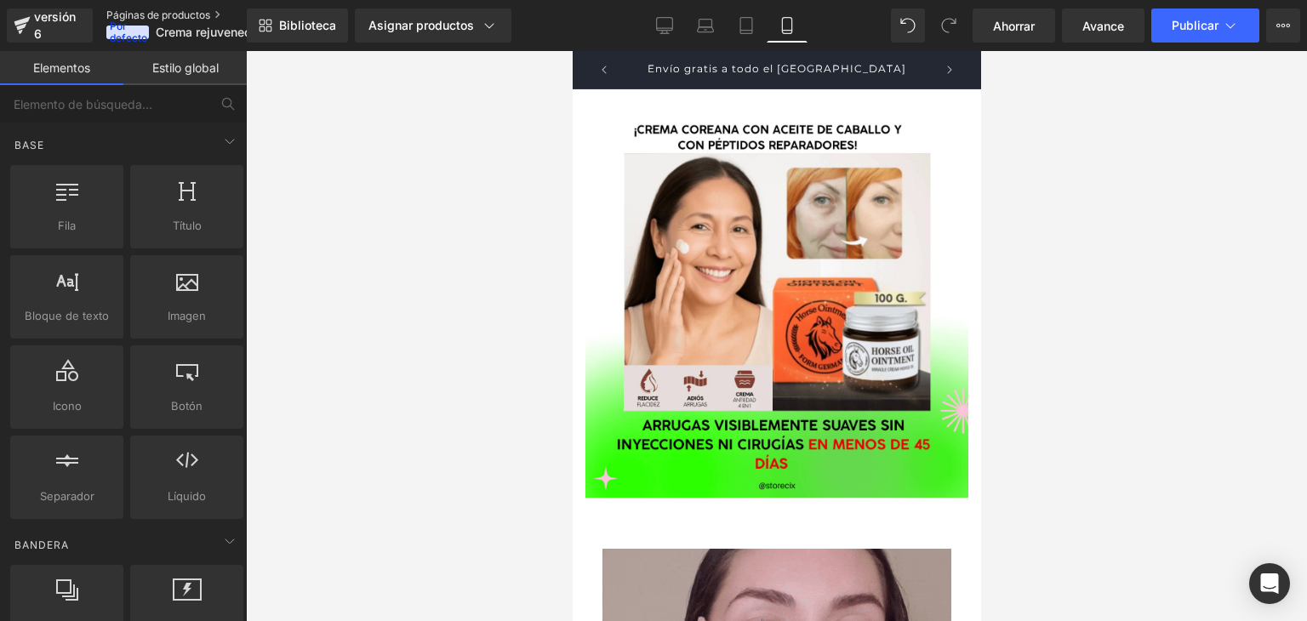
scroll to position [0, 298]
